Goal: Information Seeking & Learning: Learn about a topic

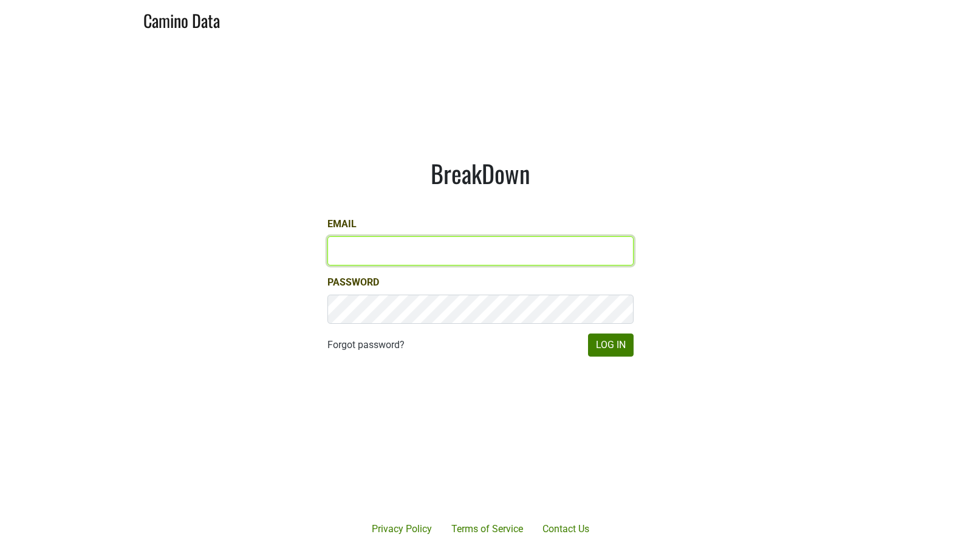
type input "paul.trione@lithology.wine"
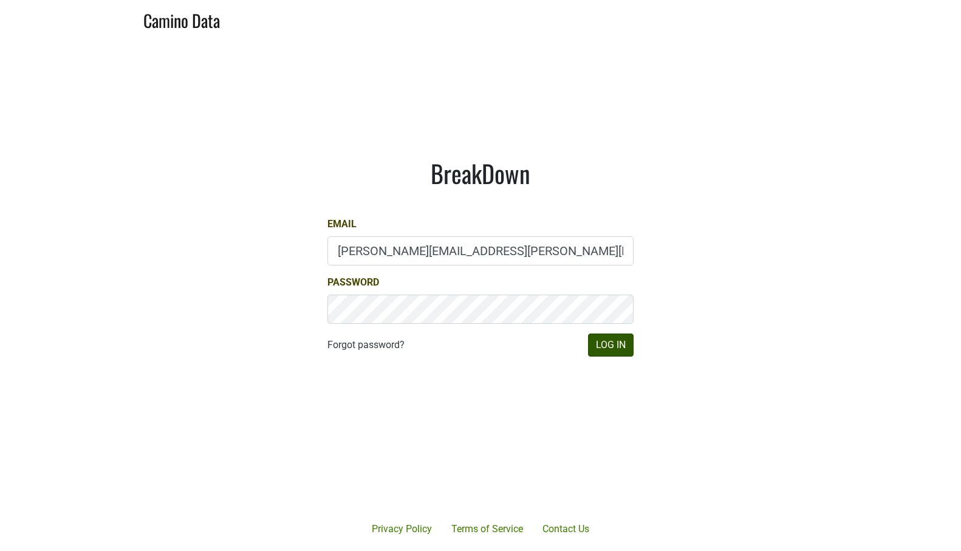
click at [608, 342] on button "Log In" at bounding box center [611, 345] width 46 height 23
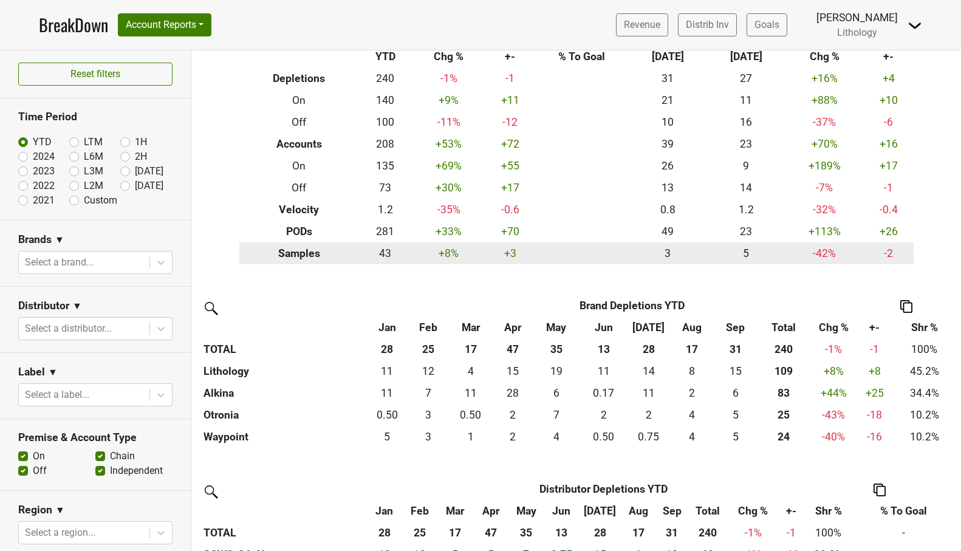
scroll to position [73, 0]
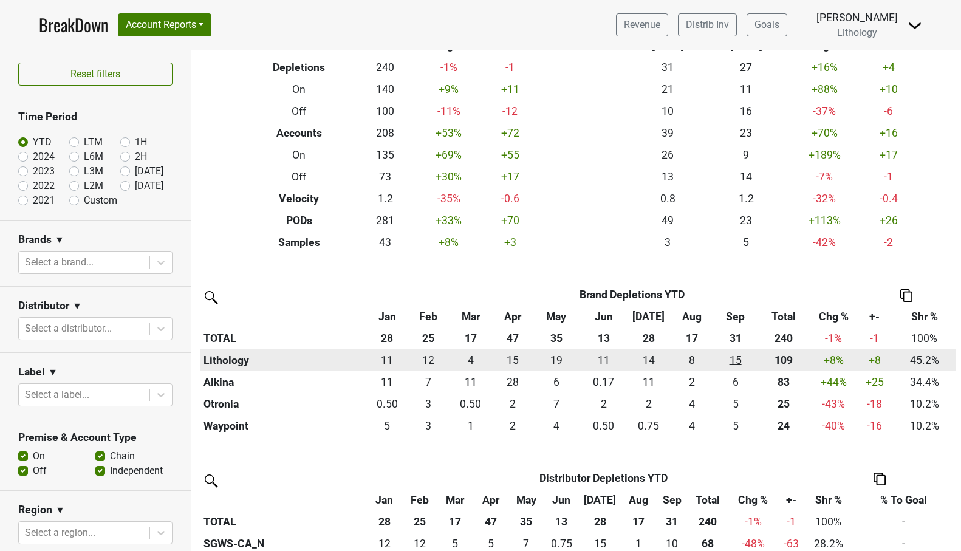
click at [732, 358] on div "15.497 15" at bounding box center [735, 360] width 37 height 16
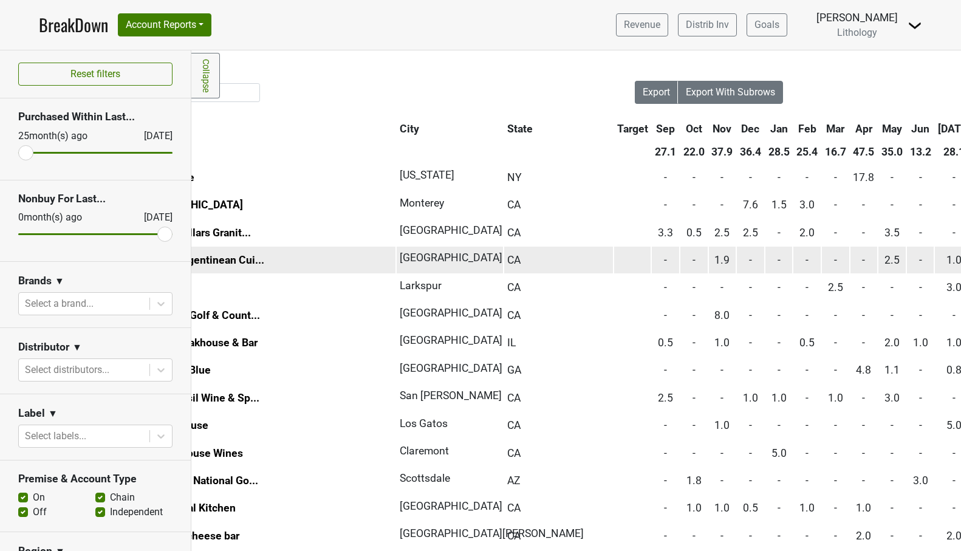
scroll to position [0, 121]
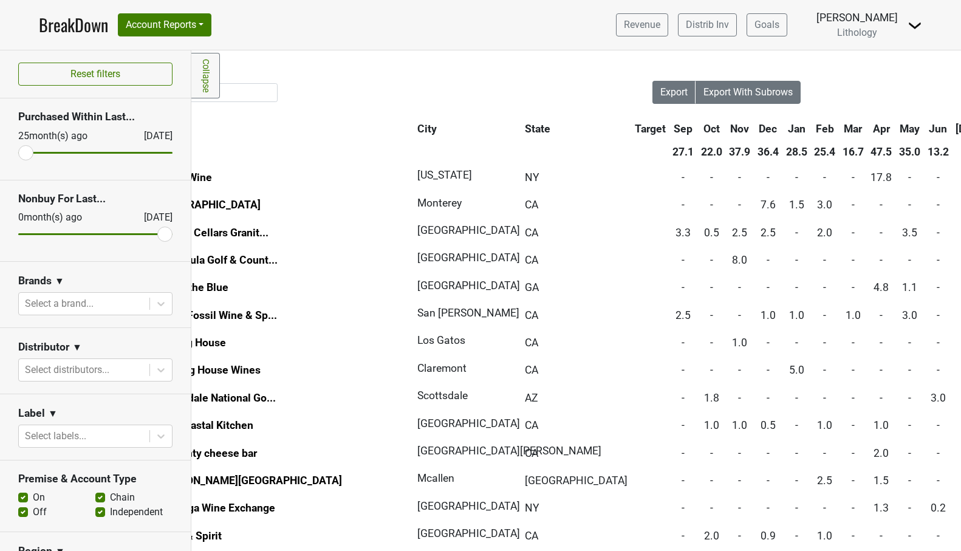
scroll to position [0, 85]
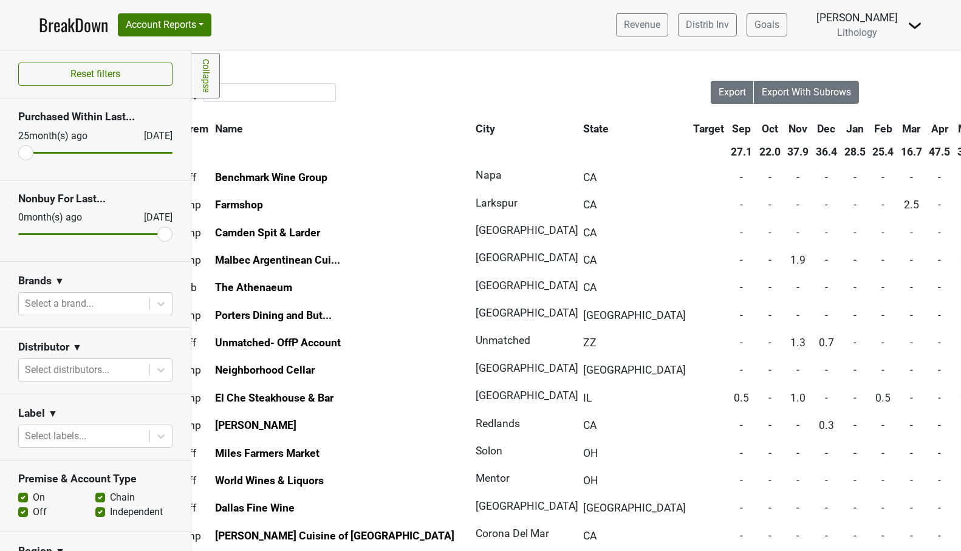
scroll to position [0, 41]
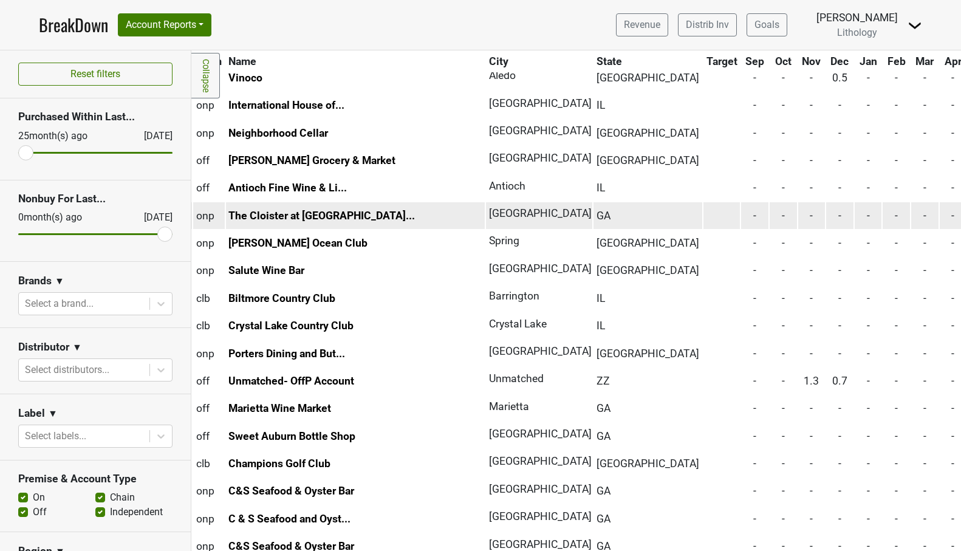
scroll to position [100, 27]
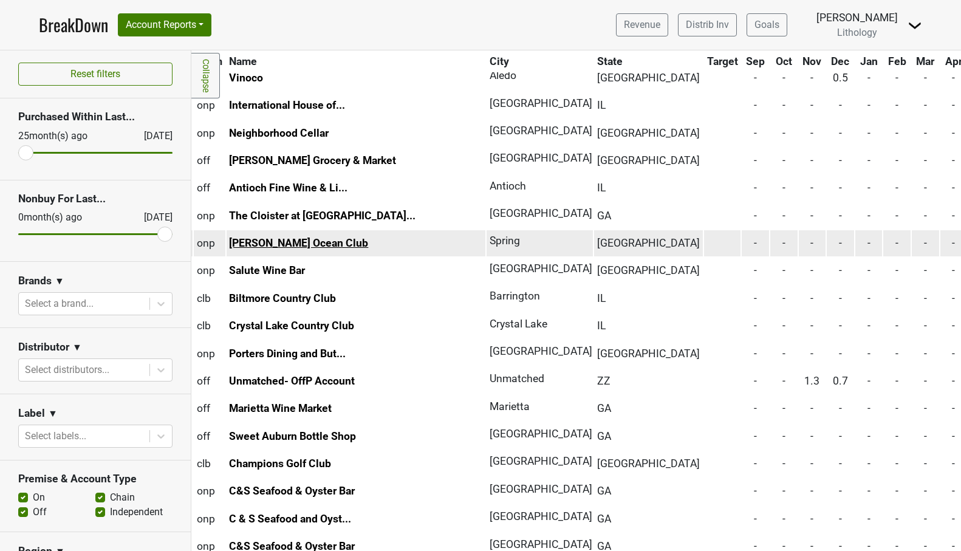
click at [270, 241] on link "Mastro's Ocean Club" at bounding box center [298, 243] width 139 height 12
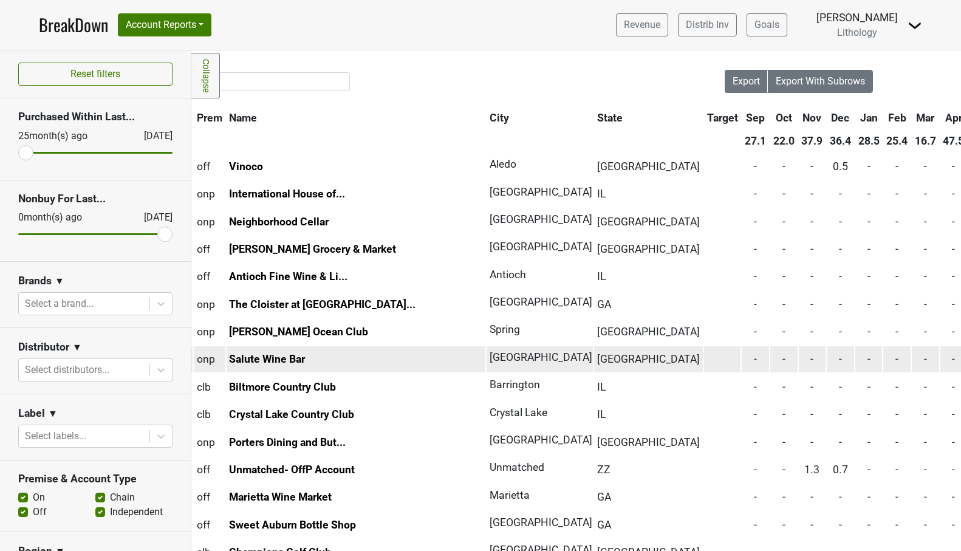
scroll to position [10, 27]
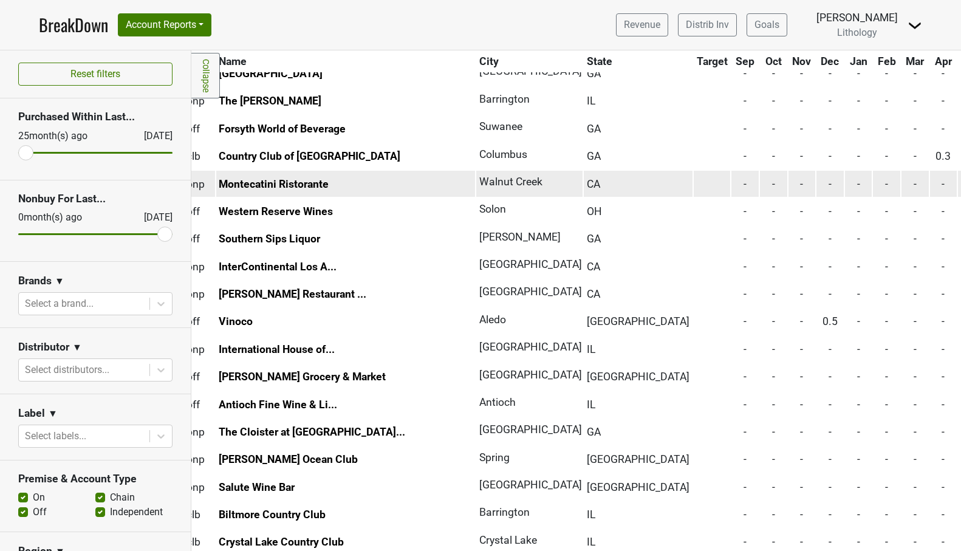
scroll to position [933, 38]
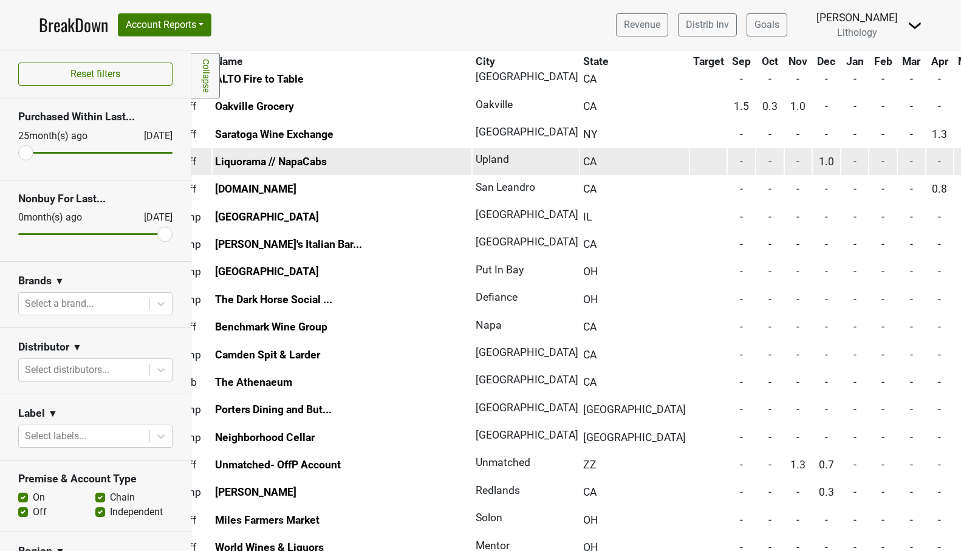
scroll to position [540, 41]
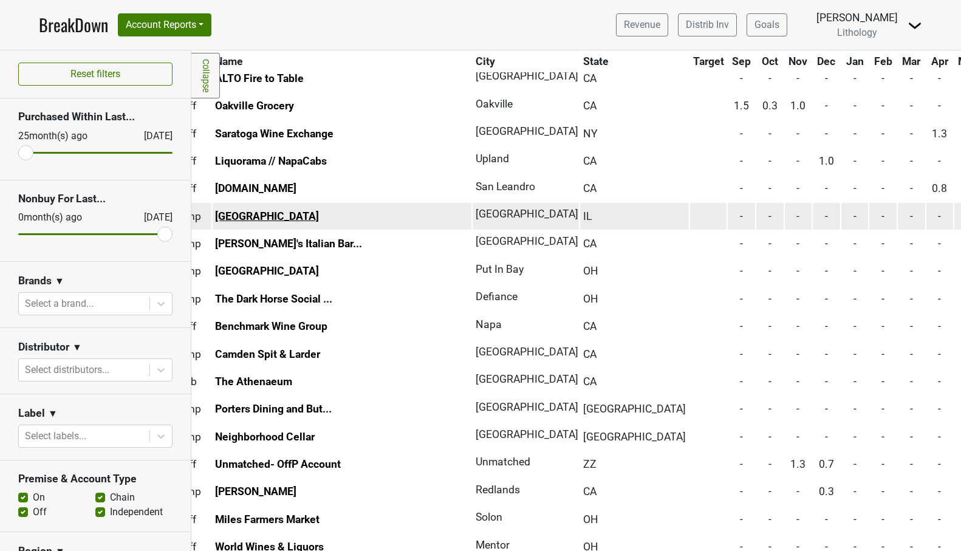
click at [314, 210] on link "[GEOGRAPHIC_DATA]" at bounding box center [267, 216] width 104 height 12
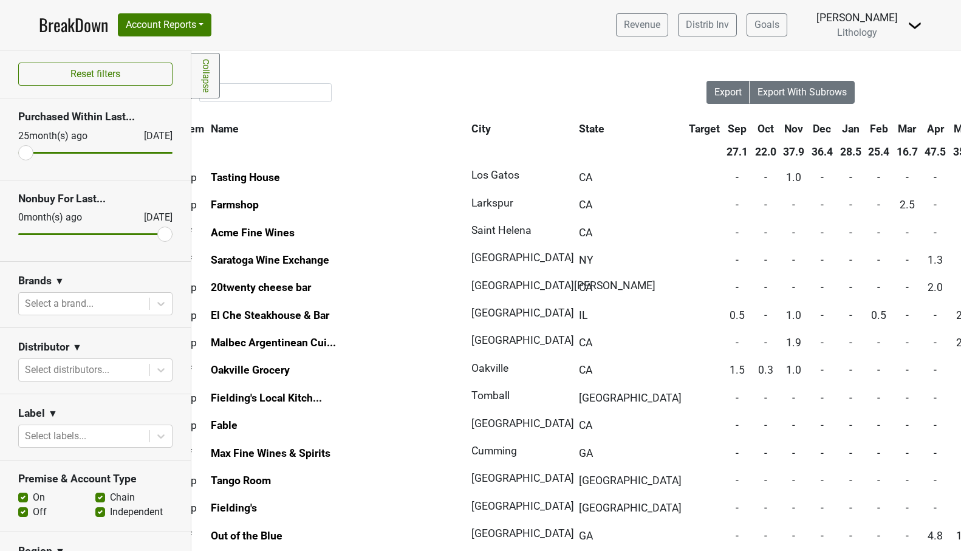
scroll to position [0, 46]
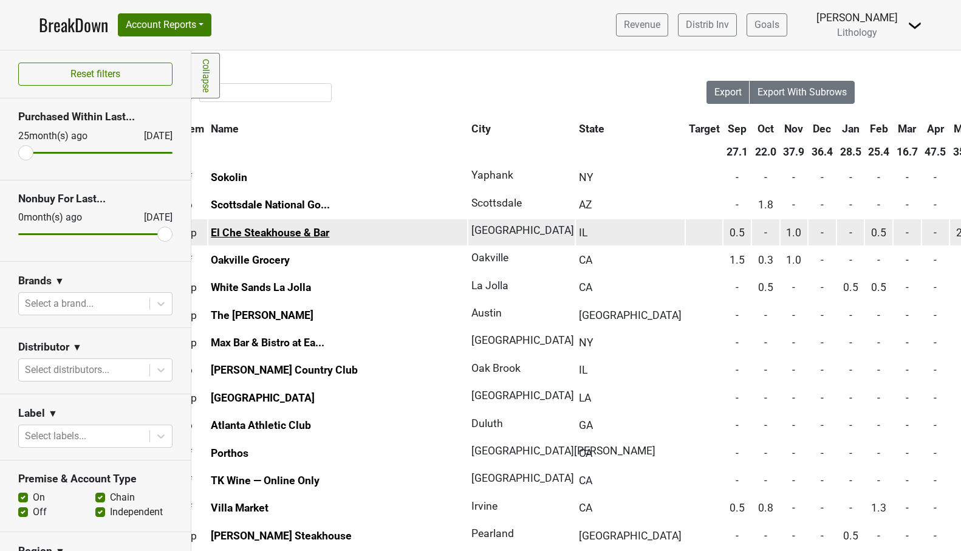
click at [300, 233] on link "El Che Steakhouse & Bar" at bounding box center [270, 233] width 118 height 12
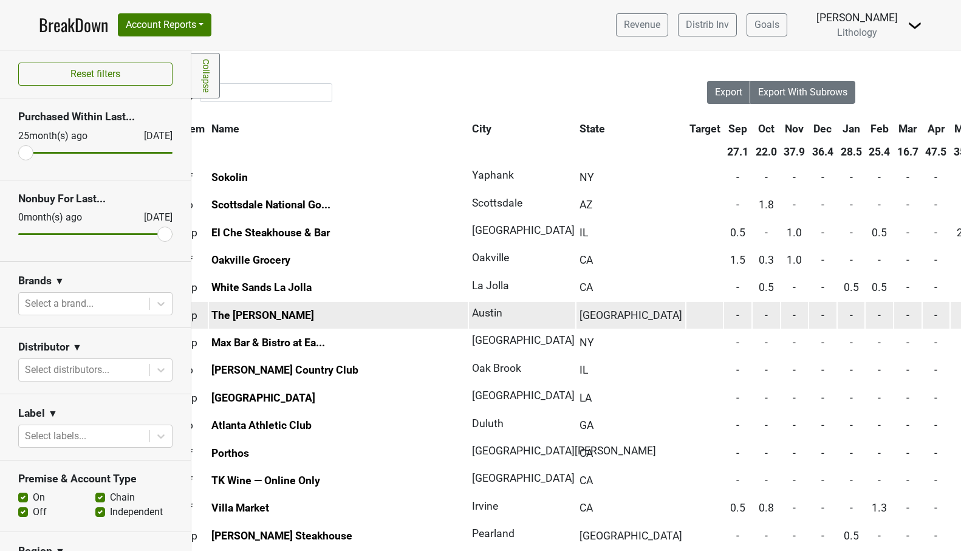
scroll to position [0, 45]
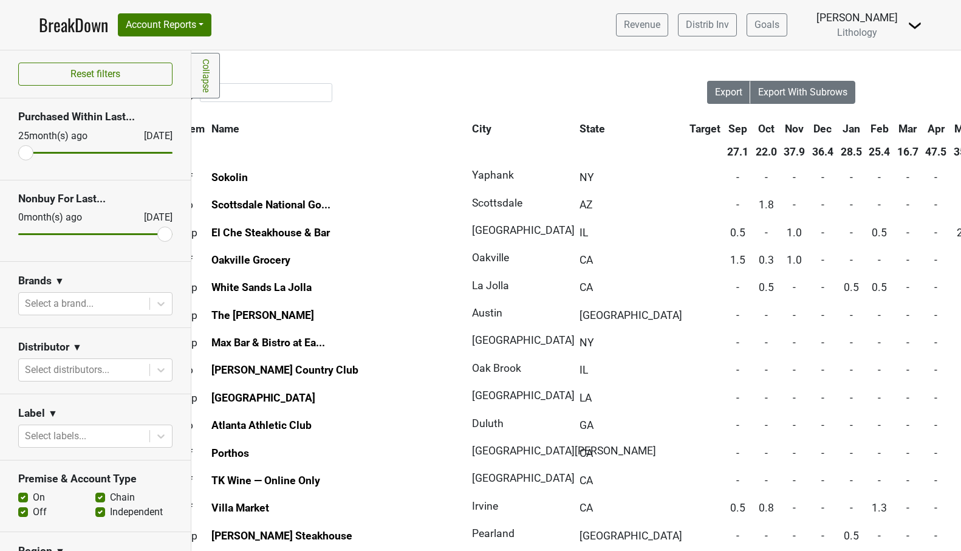
click at [951, 132] on th "May" at bounding box center [964, 129] width 27 height 22
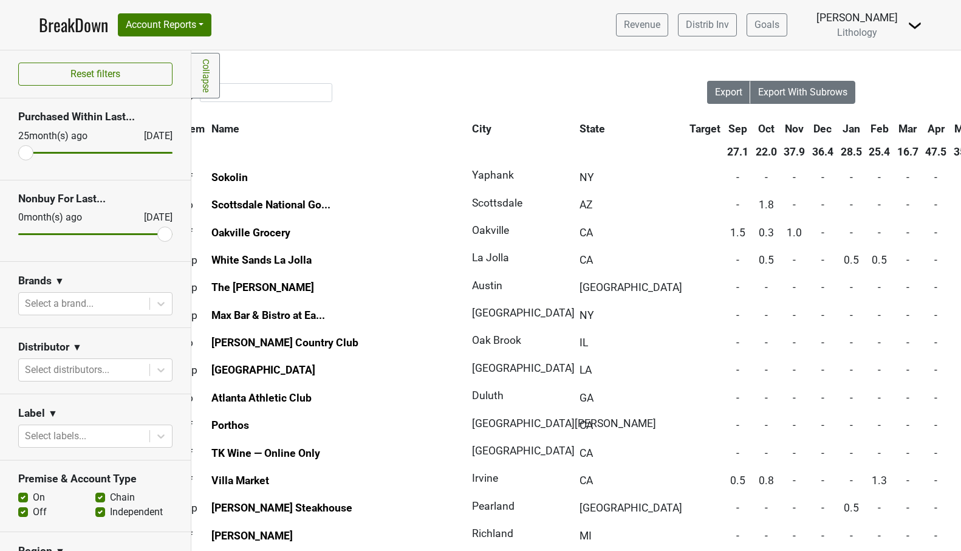
click at [951, 132] on th "May" at bounding box center [964, 129] width 27 height 22
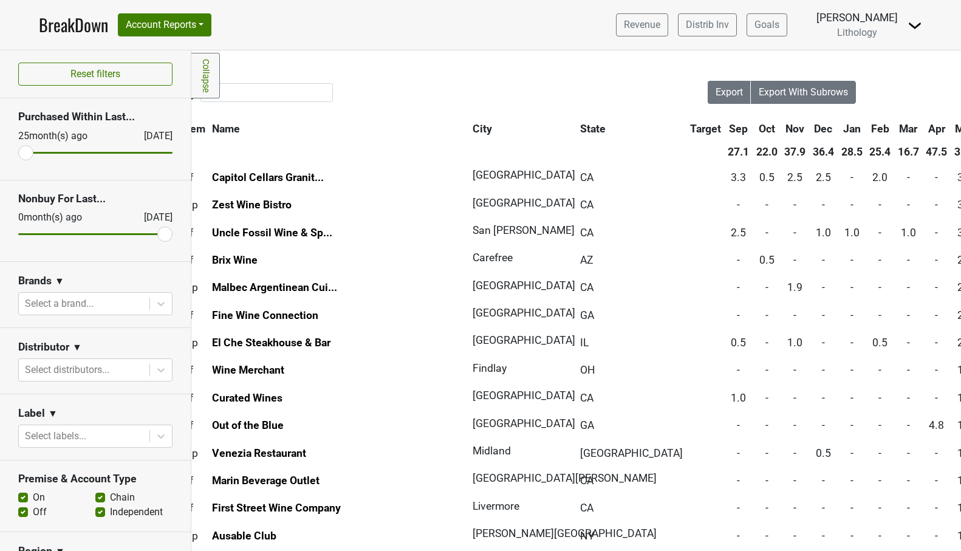
scroll to position [0, 44]
drag, startPoint x: 31, startPoint y: 152, endPoint x: 101, endPoint y: 147, distance: 70.7
type input "11"
click at [101, 152] on input "range" at bounding box center [95, 153] width 154 height 2
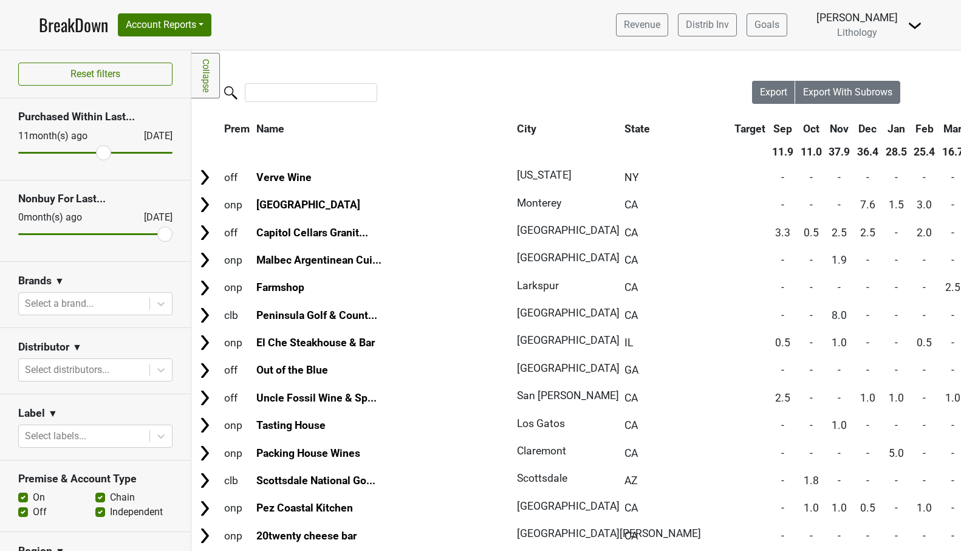
click at [84, 31] on link "BreakDown" at bounding box center [73, 25] width 69 height 26
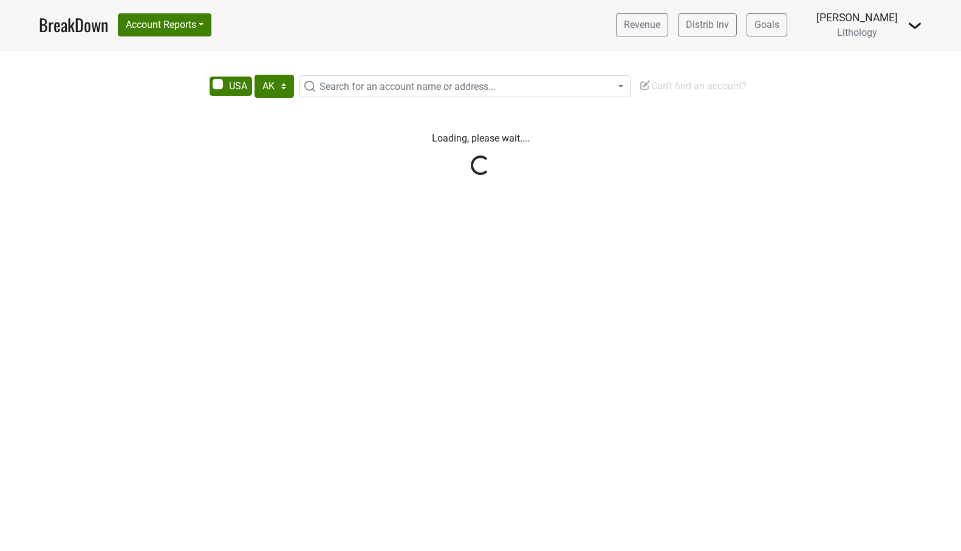
select select "TX"
select select "[GEOGRAPHIC_DATA]"
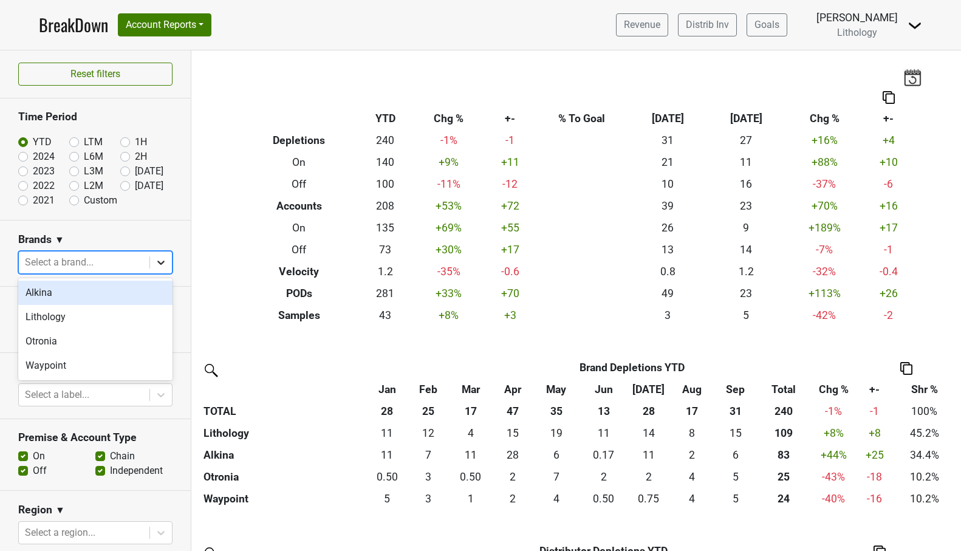
click at [159, 262] on icon at bounding box center [160, 263] width 7 height 4
click at [143, 310] on div "Lithology" at bounding box center [95, 317] width 154 height 24
click at [163, 262] on icon at bounding box center [160, 263] width 7 height 4
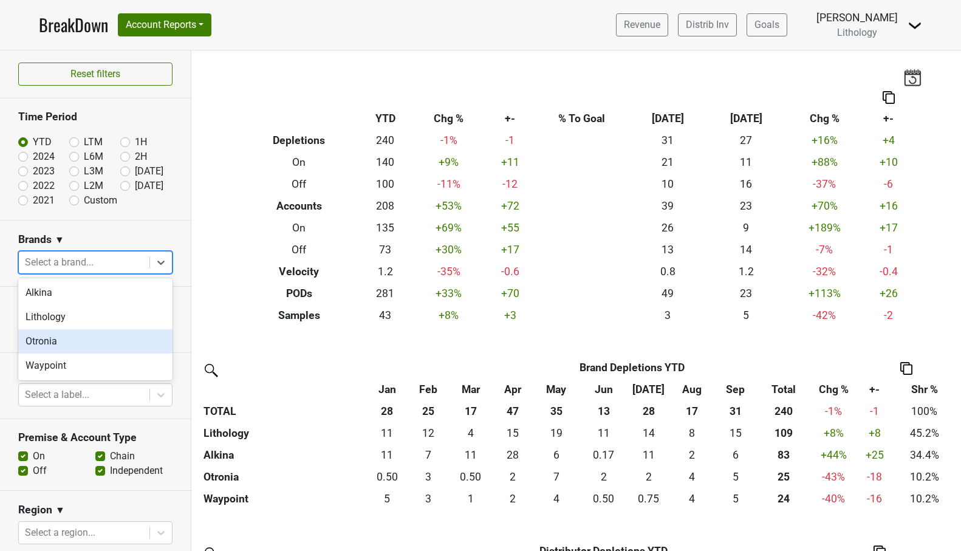
click at [118, 334] on div "Otronia" at bounding box center [95, 341] width 154 height 24
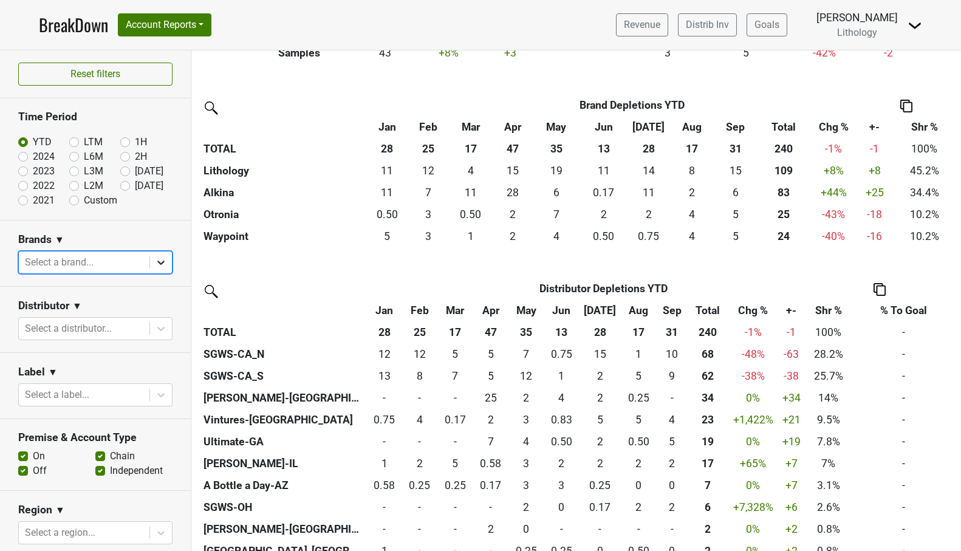
click at [160, 260] on icon at bounding box center [161, 262] width 12 height 12
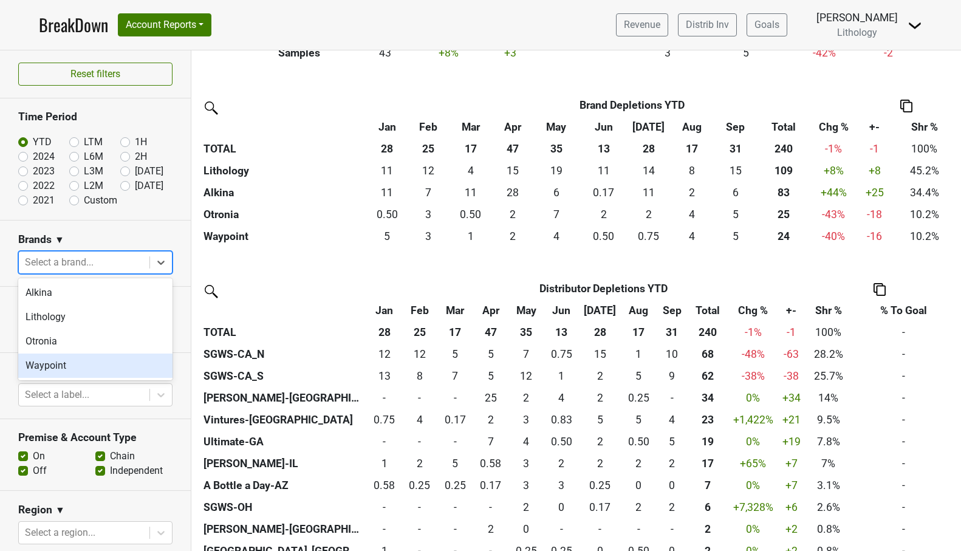
click at [132, 364] on div "Waypoint" at bounding box center [95, 366] width 154 height 24
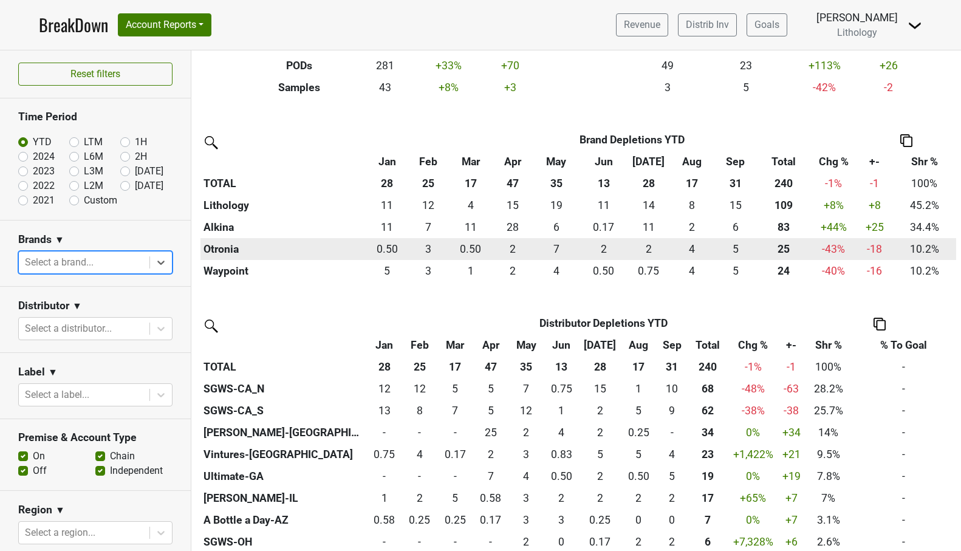
scroll to position [229, 0]
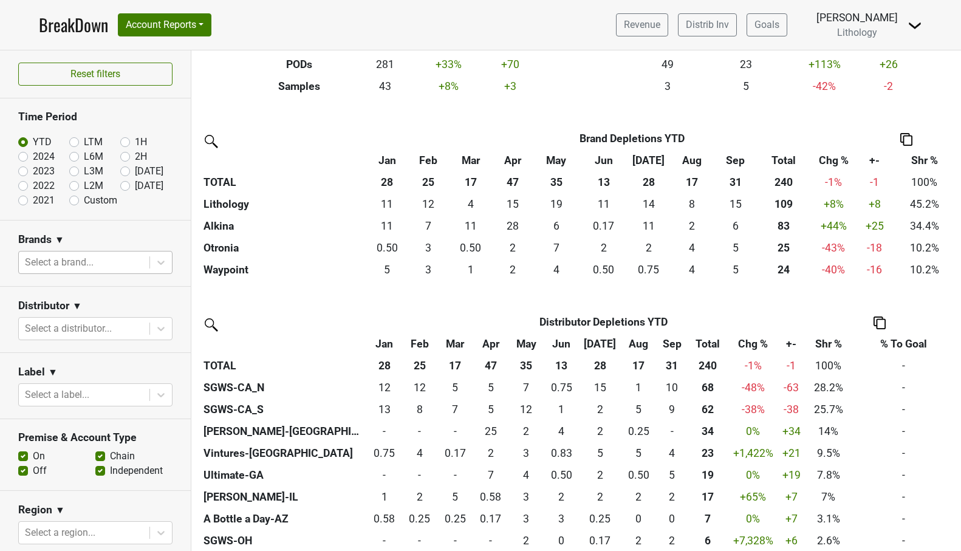
click at [670, 338] on th "Sep" at bounding box center [672, 344] width 32 height 22
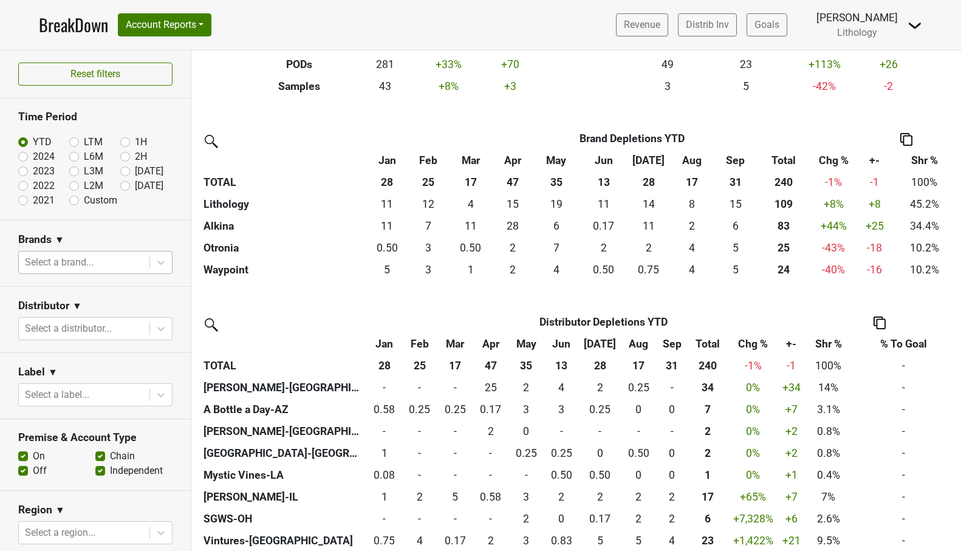
click at [670, 338] on th "Sep" at bounding box center [672, 344] width 32 height 22
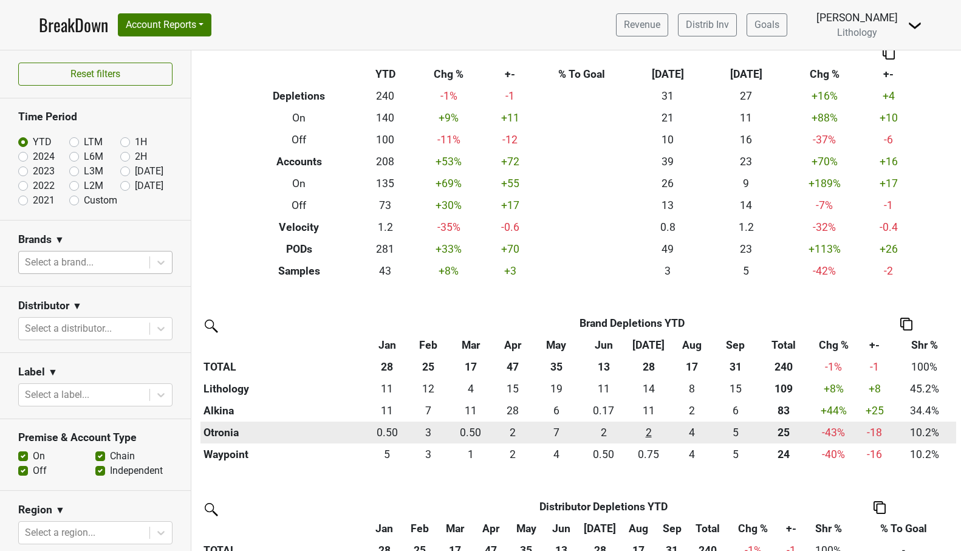
scroll to position [42, 0]
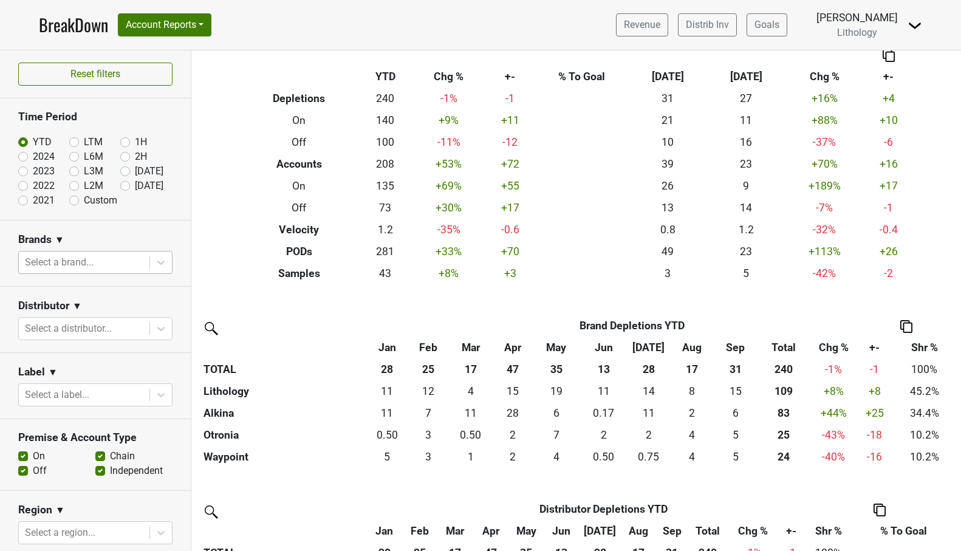
click at [738, 344] on th "Sep" at bounding box center [735, 348] width 43 height 22
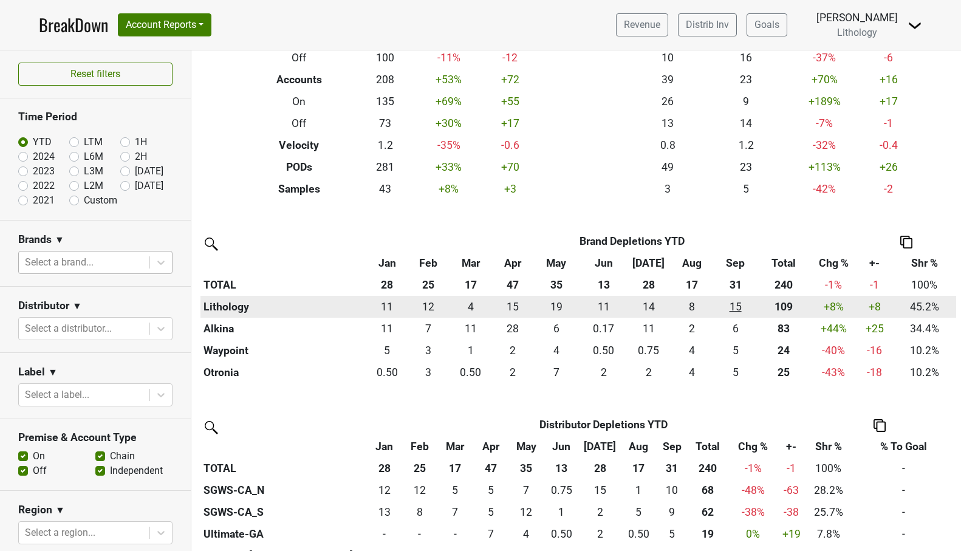
scroll to position [128, 0]
click at [739, 301] on div "15.497 15" at bounding box center [735, 306] width 37 height 16
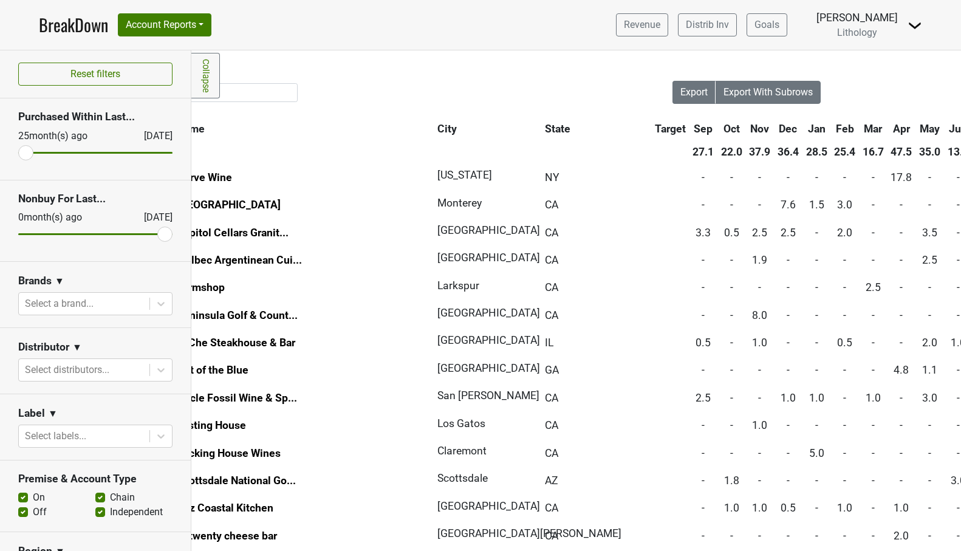
scroll to position [0, 100]
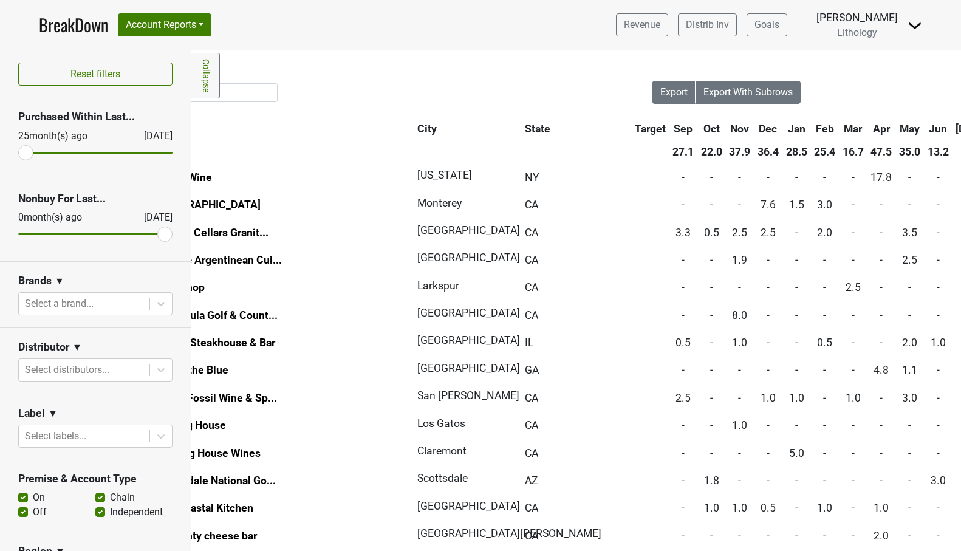
click at [925, 129] on th "Jun" at bounding box center [938, 129] width 27 height 22
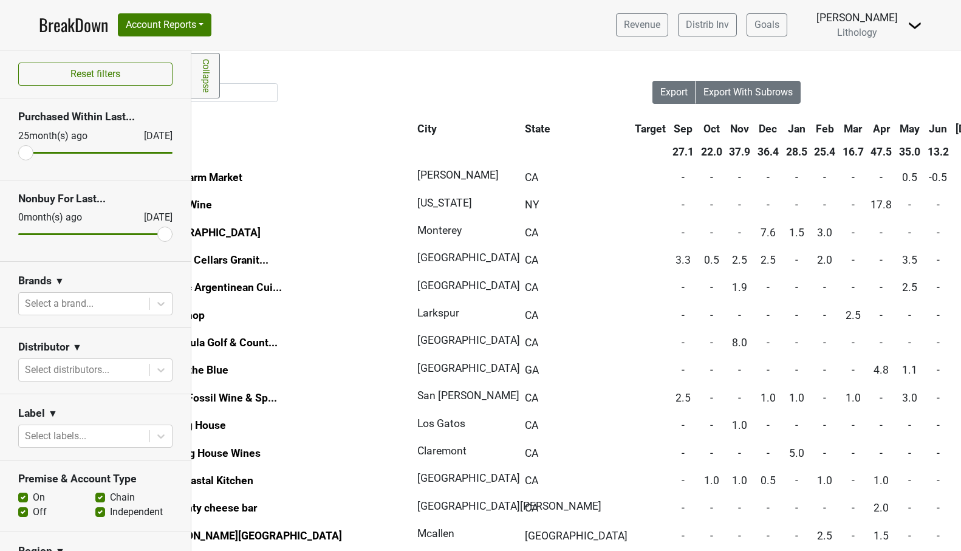
click at [925, 129] on th "Jun" at bounding box center [938, 129] width 27 height 22
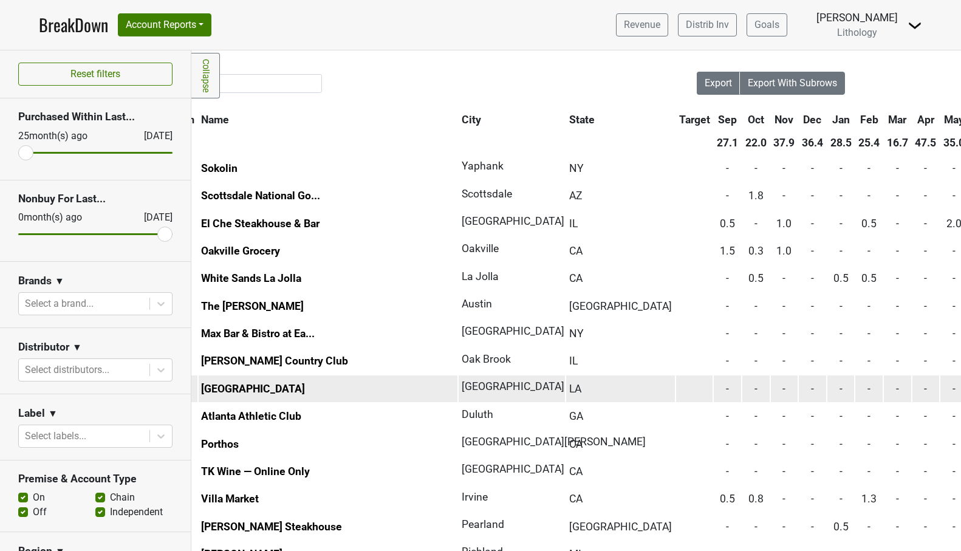
scroll to position [0, 55]
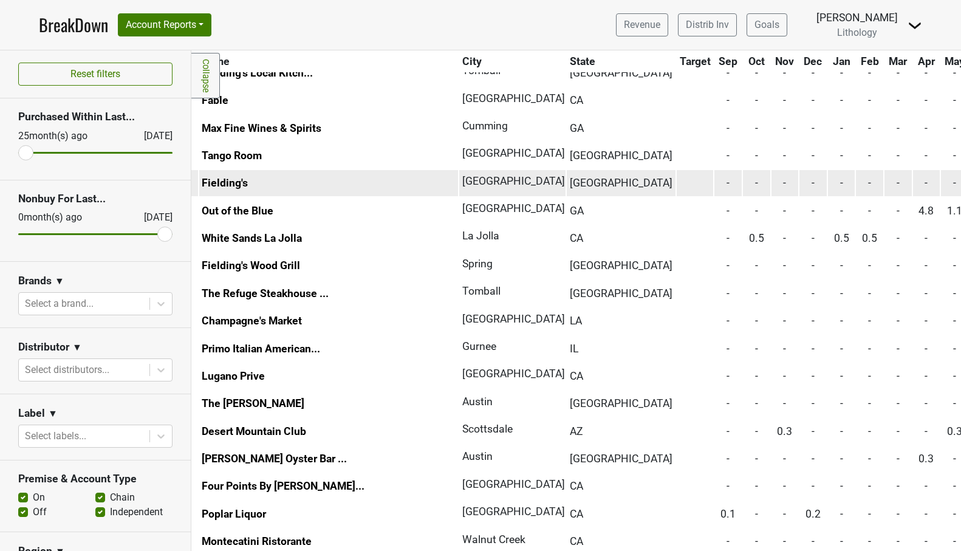
scroll to position [329, 55]
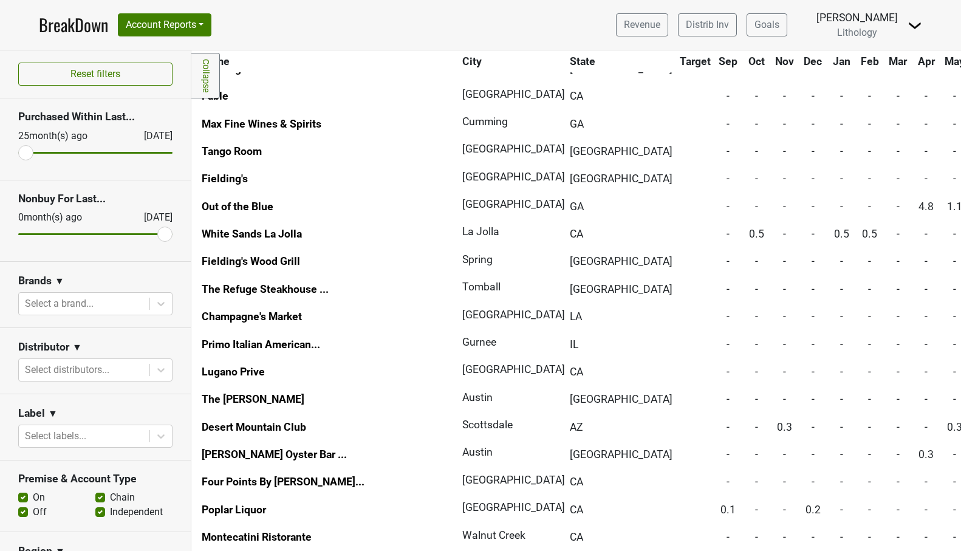
click at [74, 26] on link "BreakDown" at bounding box center [73, 25] width 69 height 26
